Goal: Find specific page/section: Find specific page/section

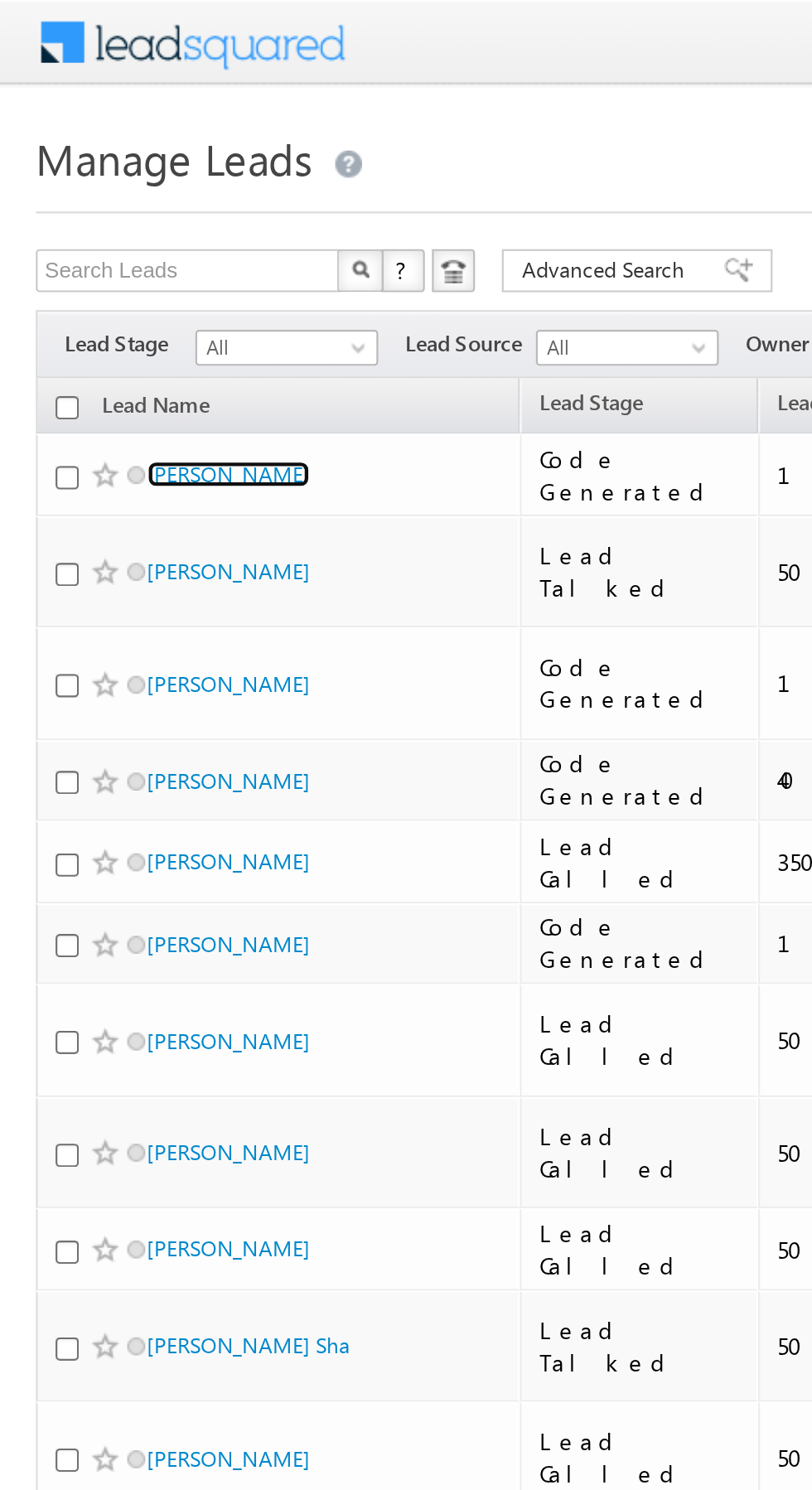
click at [101, 222] on link "[PERSON_NAME]" at bounding box center [106, 219] width 76 height 12
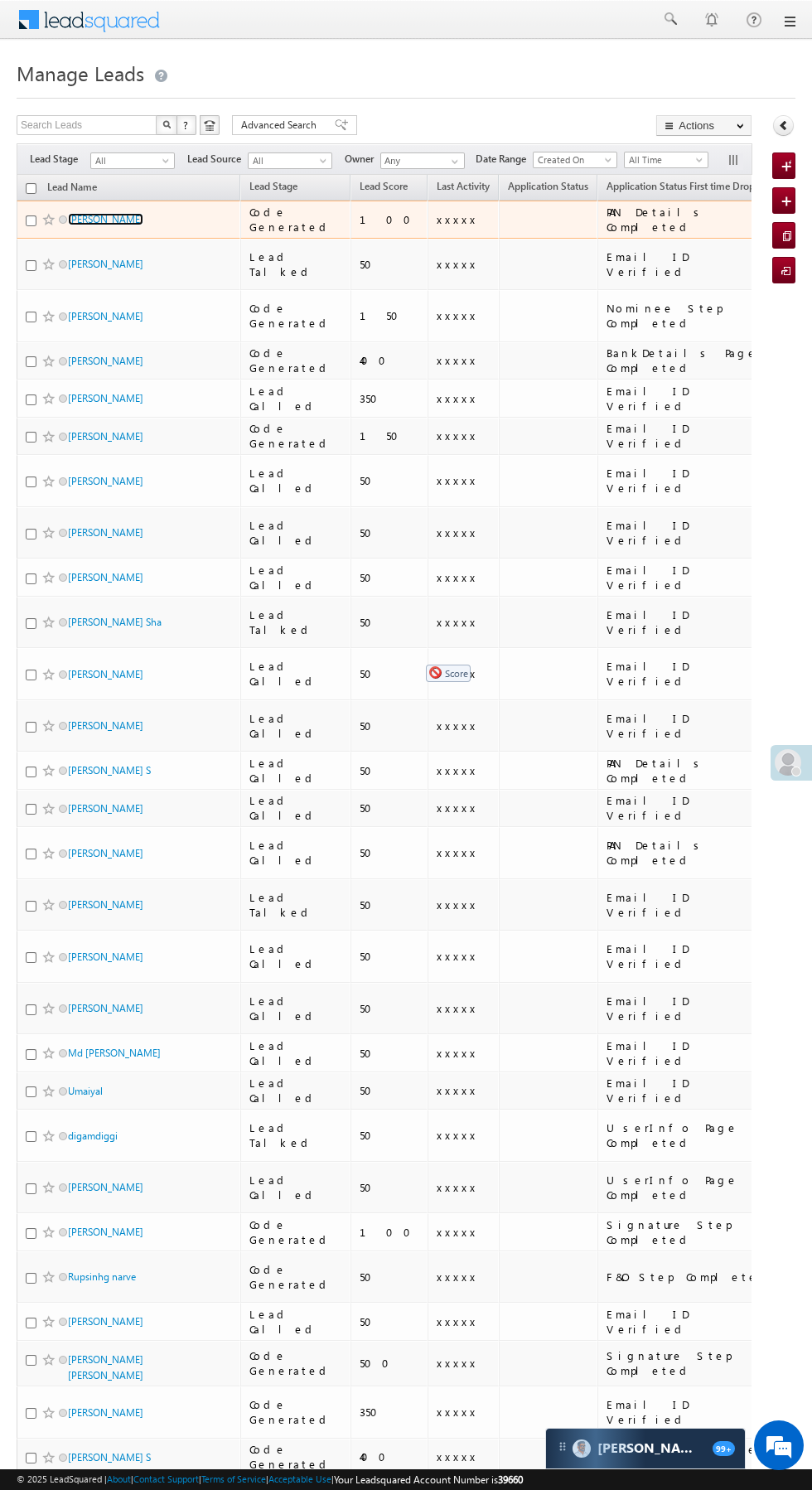
scroll to position [0, 7]
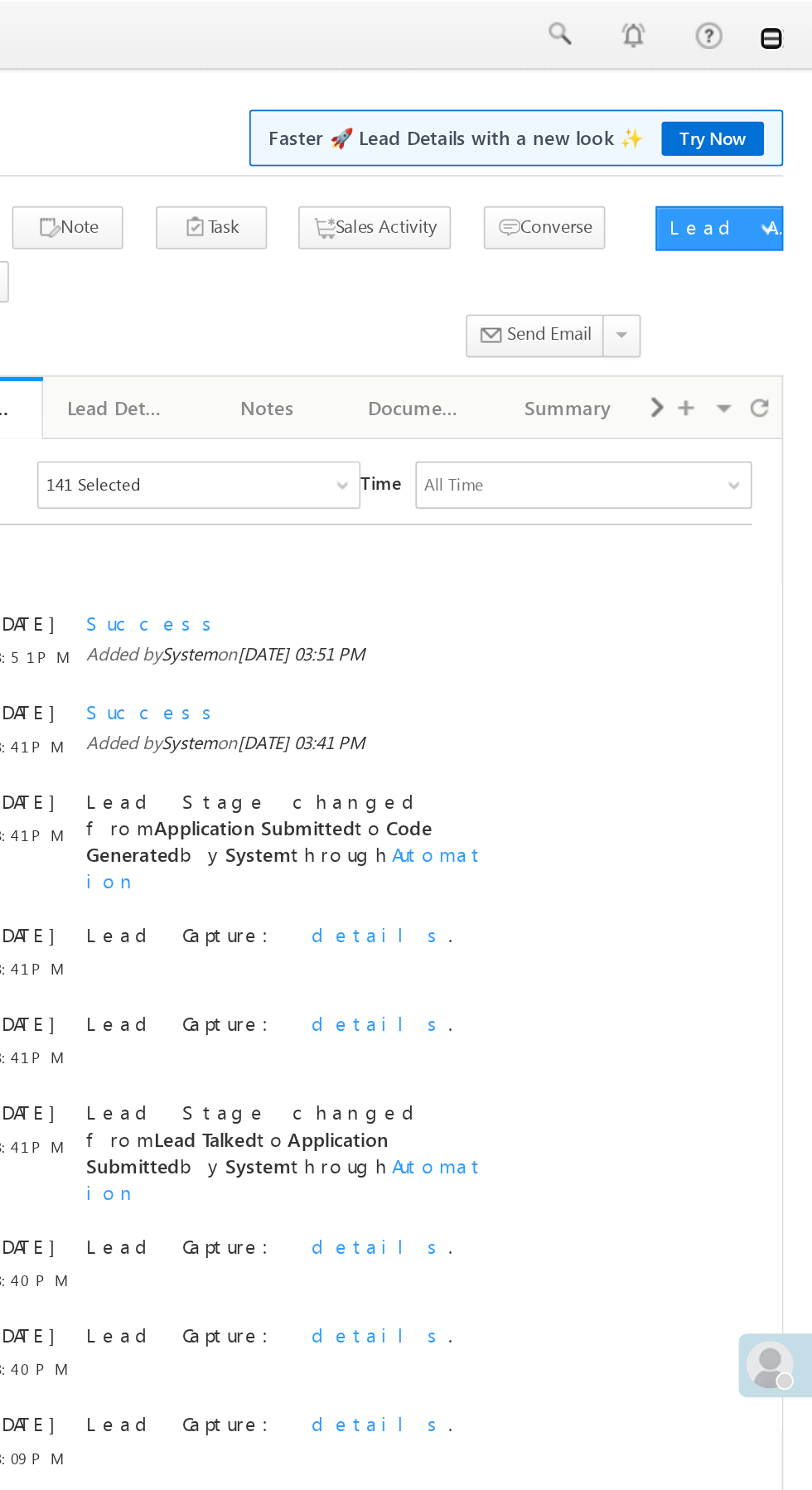
click at [789, 21] on link at bounding box center [789, 21] width 13 height 13
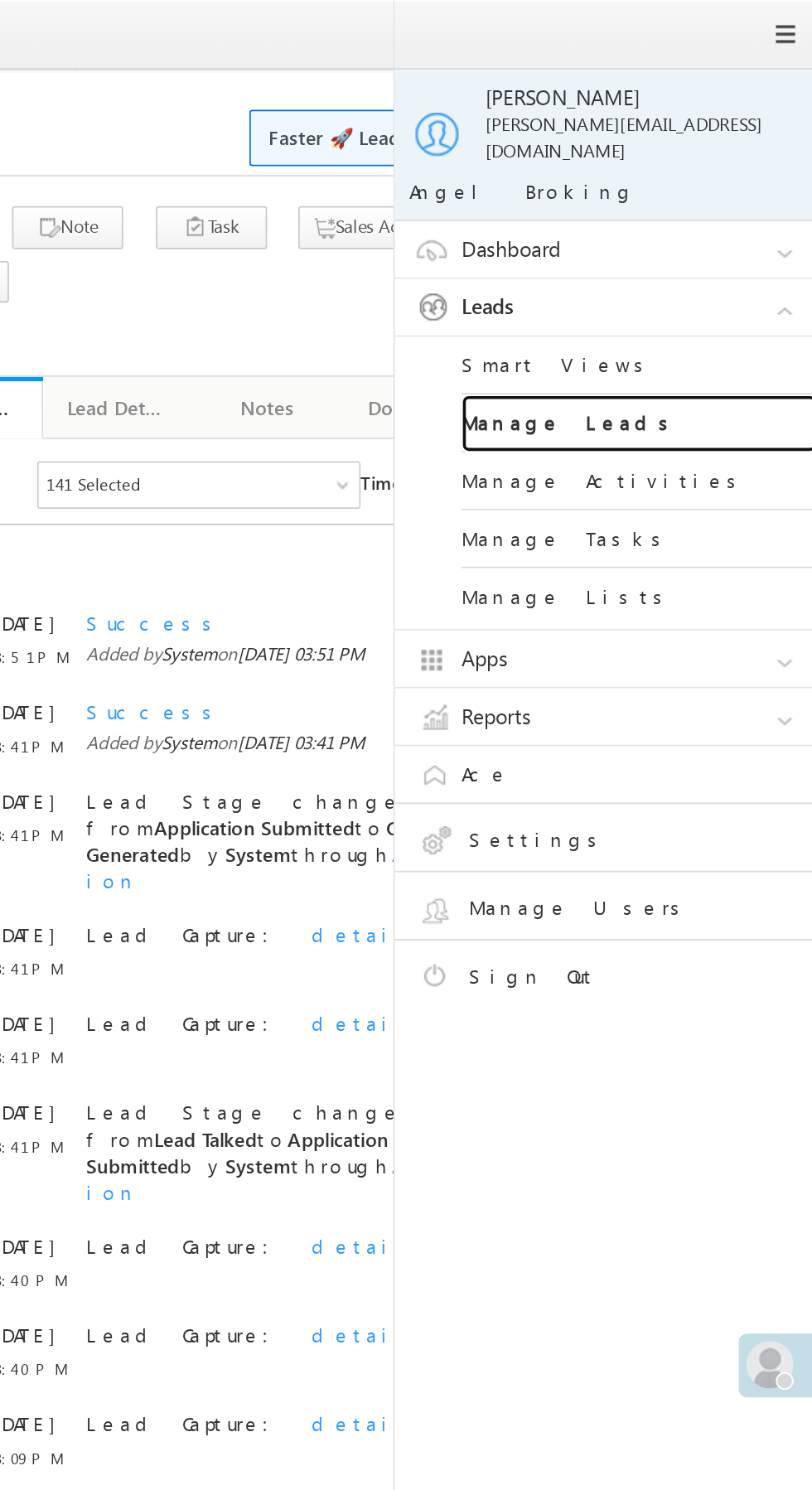
click at [731, 239] on link "Manage Leads" at bounding box center [715, 236] width 199 height 32
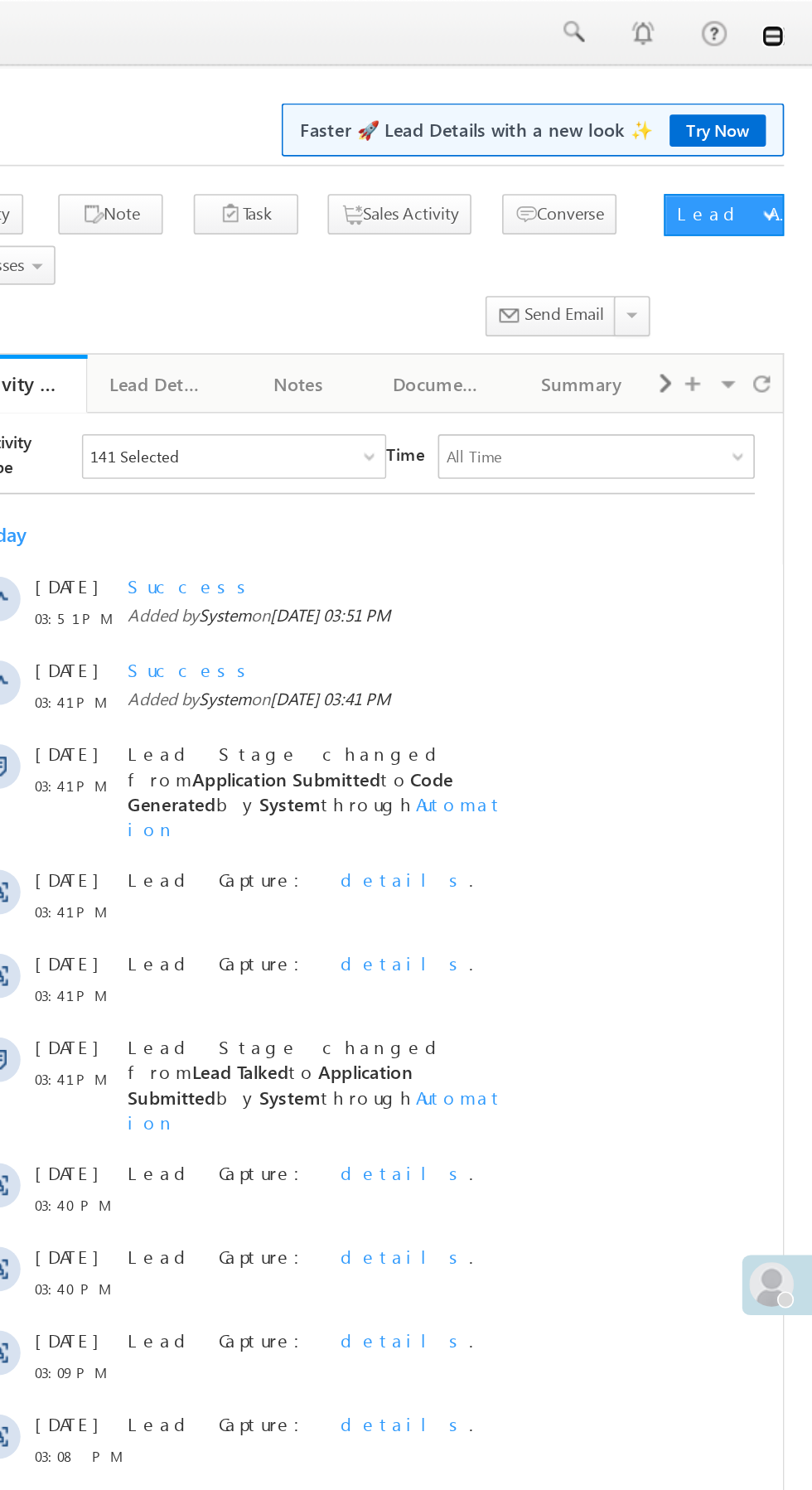
click at [791, 26] on link at bounding box center [789, 21] width 13 height 13
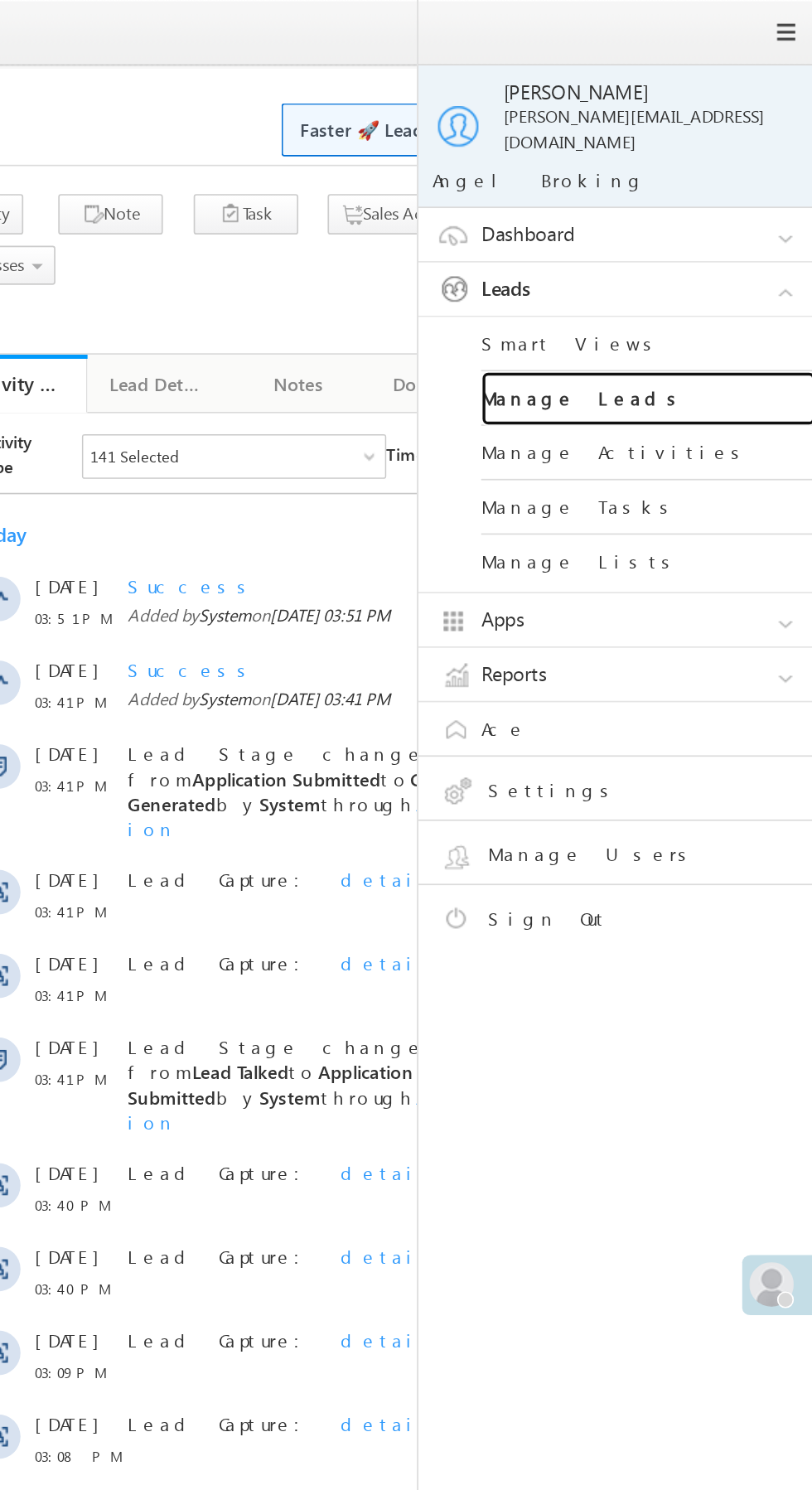
click at [735, 225] on link "Manage Leads" at bounding box center [715, 236] width 199 height 32
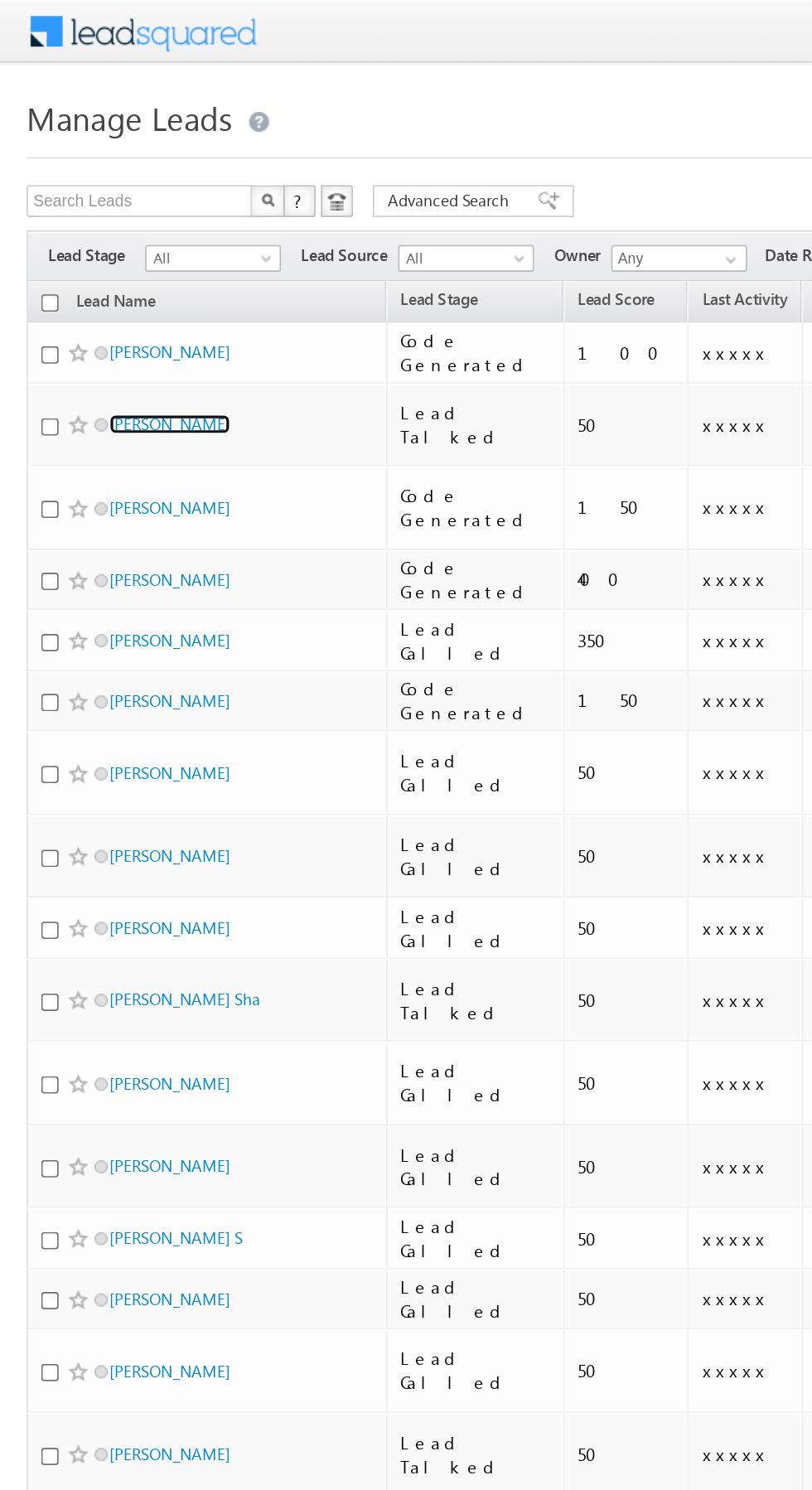
click at [112, 259] on link "[PERSON_NAME]" at bounding box center [106, 263] width 76 height 12
